Goal: Browse casually: Explore the website without a specific task or goal

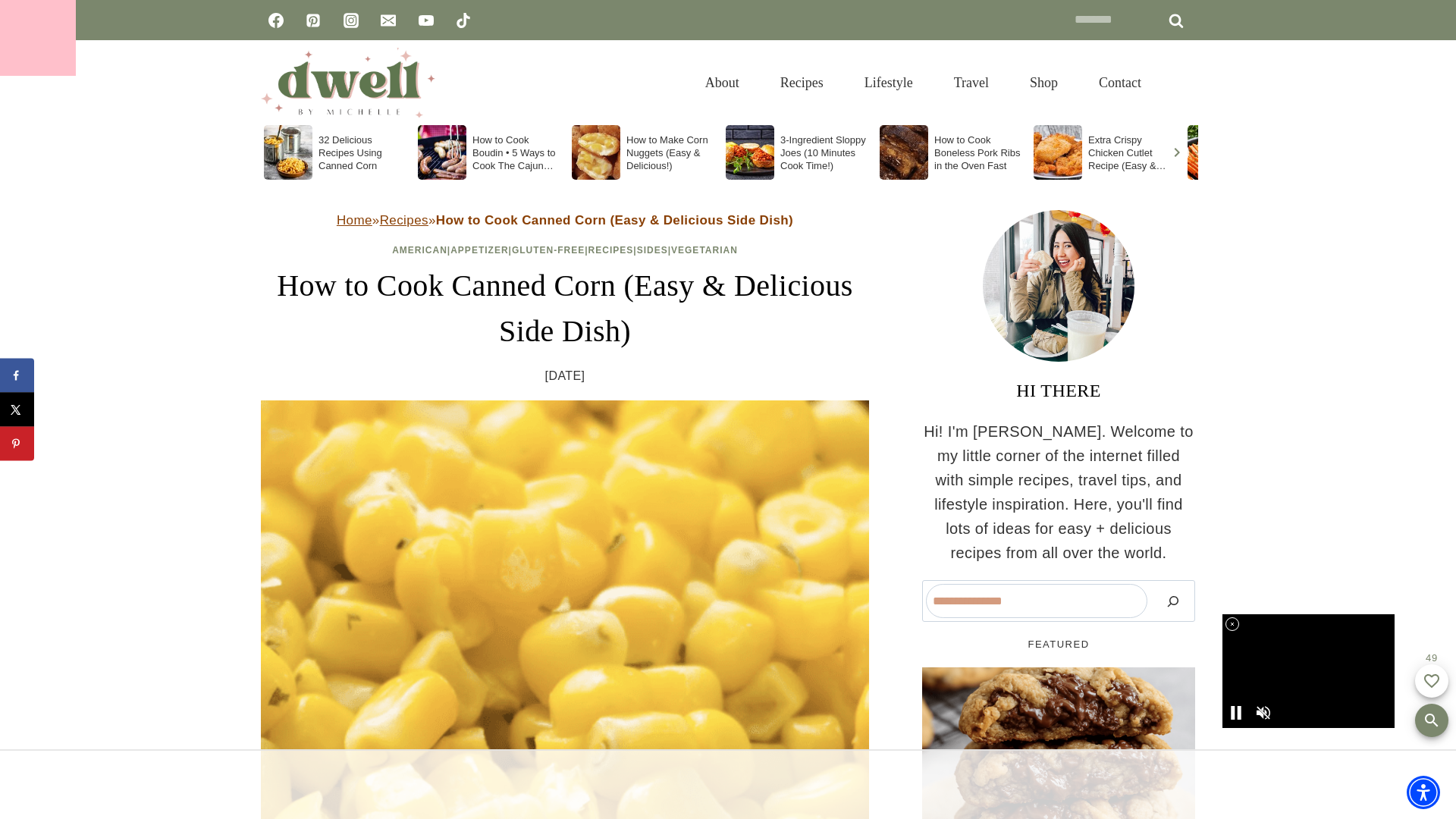
click at [38, 38] on div at bounding box center [37, 37] width 75 height 76
